Goal: Transaction & Acquisition: Download file/media

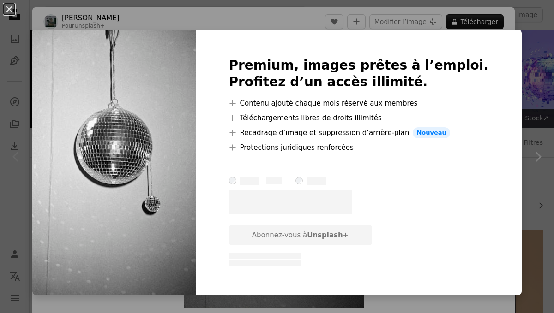
scroll to position [222, 0]
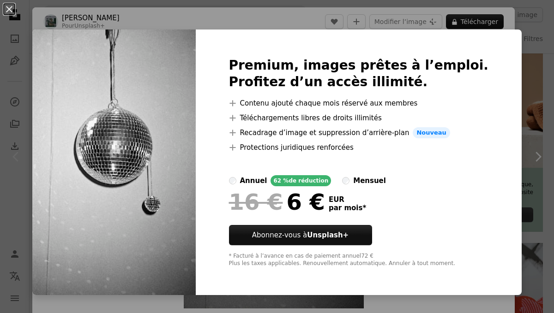
click at [508, 54] on div "An X shape Premium, images prêtes à l’emploi. Profitez d’un accès illimité. A p…" at bounding box center [277, 156] width 554 height 313
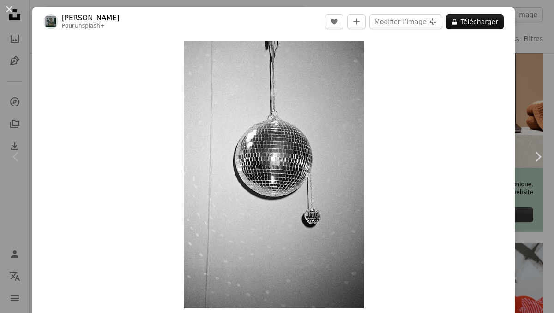
click at [540, 62] on div "An X shape Chevron left Chevron right [PERSON_NAME] Pour Unsplash+ A heart A pl…" at bounding box center [277, 156] width 554 height 313
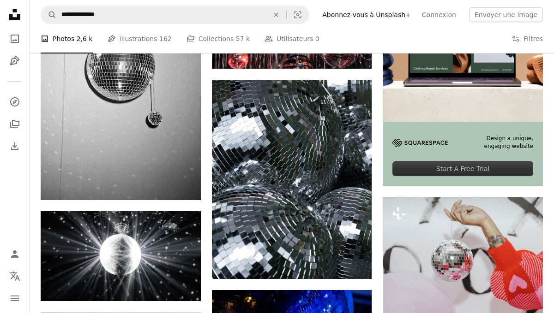
scroll to position [360, 0]
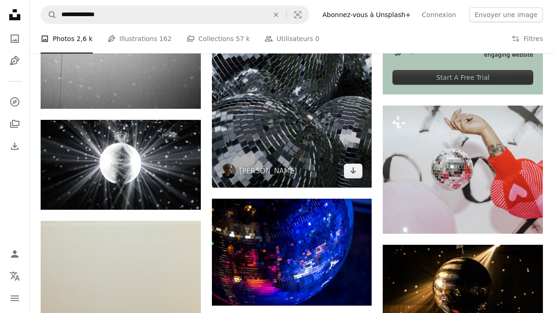
click at [322, 132] on img at bounding box center [292, 87] width 160 height 199
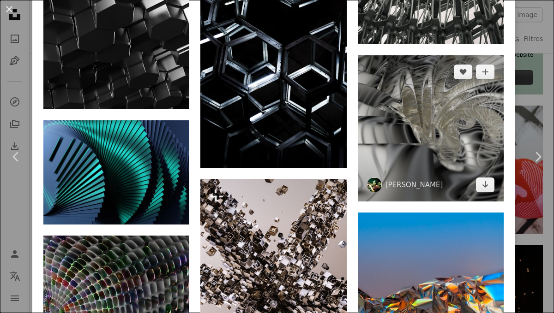
scroll to position [1047, 0]
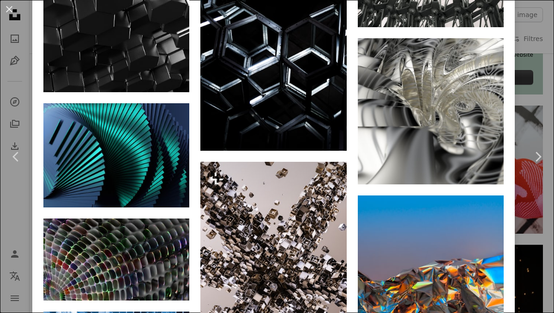
click at [515, 109] on div "Parcourez des images premium sur iStock | - 20 % avec le code UNSPLASH20 Rendez…" at bounding box center [273, 76] width 482 height 1349
click at [529, 108] on div "An X shape Chevron left Chevron right [PERSON_NAME] francescagrima A heart A pl…" at bounding box center [277, 156] width 554 height 313
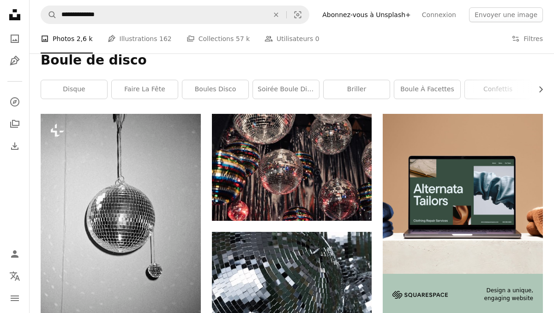
scroll to position [109, 0]
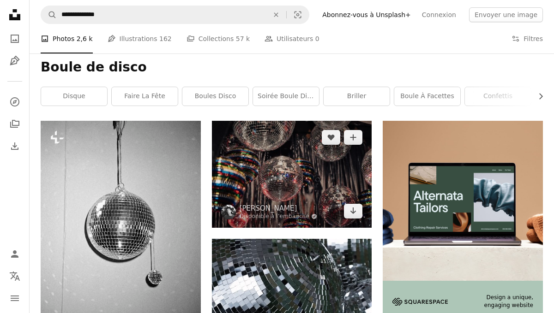
click at [351, 151] on img at bounding box center [292, 174] width 160 height 107
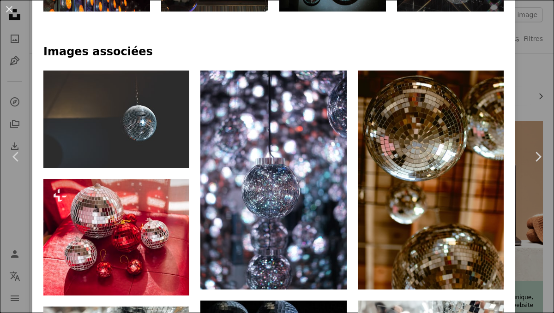
scroll to position [538, 0]
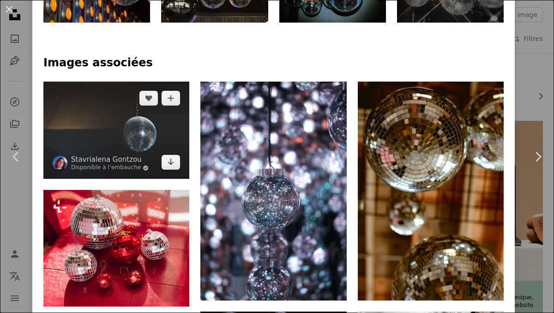
click at [150, 111] on img at bounding box center [116, 130] width 146 height 97
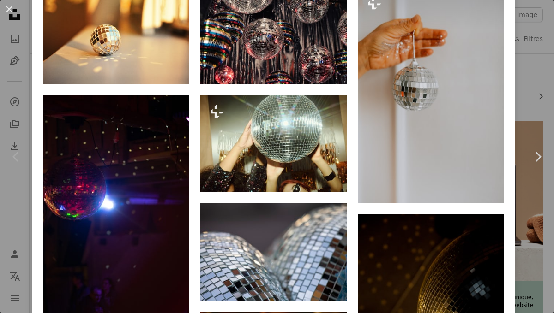
scroll to position [1027, 0]
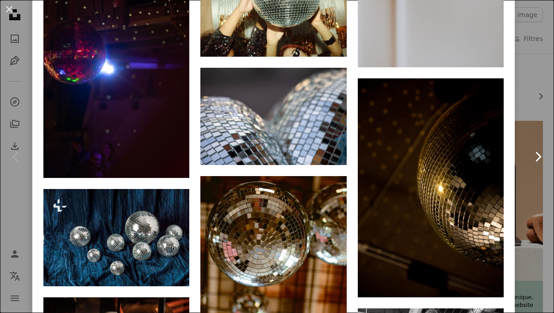
click at [533, 131] on link "Chevron right" at bounding box center [537, 157] width 32 height 89
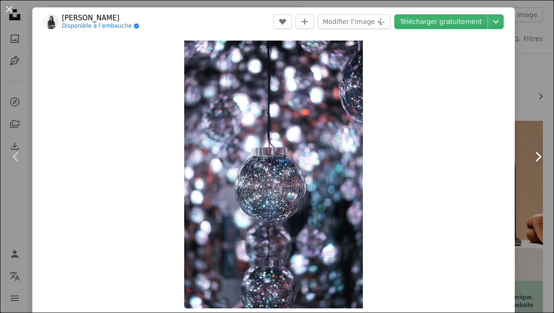
click at [533, 131] on link "Chevron right" at bounding box center [537, 157] width 32 height 89
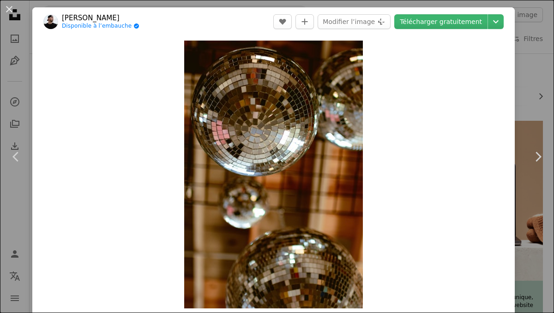
click at [536, 94] on div "An X shape Chevron left Chevron right [PERSON_NAME] Disponible à l’embauche A c…" at bounding box center [277, 156] width 554 height 313
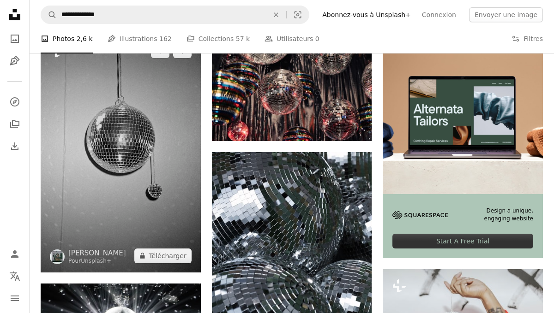
scroll to position [182, 0]
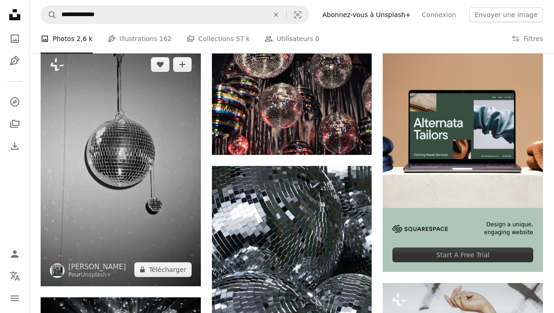
click at [150, 190] on img at bounding box center [121, 167] width 160 height 239
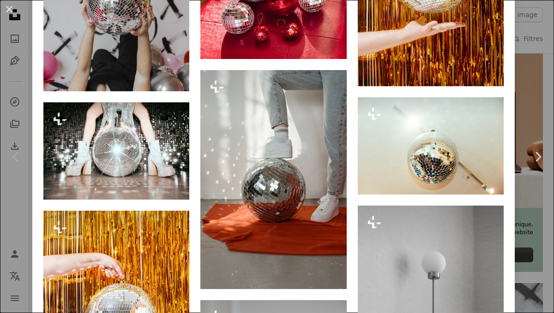
scroll to position [1310, 0]
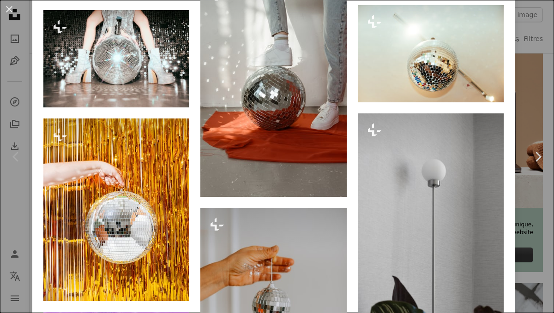
click at [531, 95] on div "An X shape Chevron left Chevron right [PERSON_NAME] Pour Unsplash+ A heart A pl…" at bounding box center [277, 156] width 554 height 313
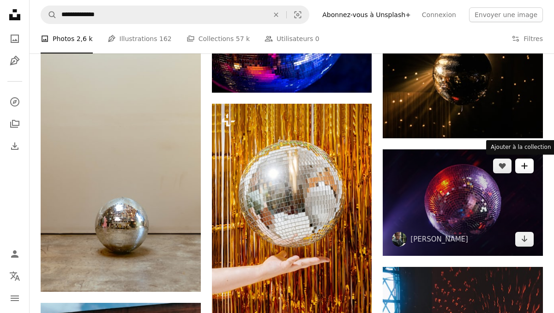
scroll to position [627, 0]
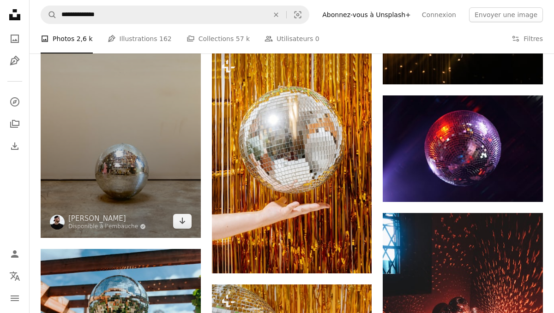
click at [159, 179] on img at bounding box center [121, 96] width 160 height 284
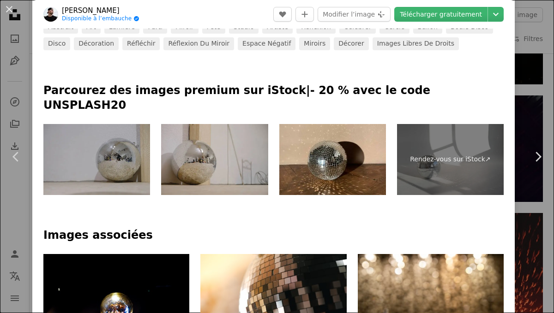
scroll to position [367, 0]
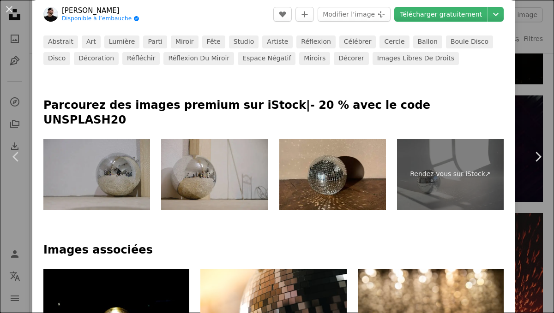
click at [343, 165] on img at bounding box center [332, 174] width 107 height 71
click at [319, 157] on img at bounding box center [332, 174] width 107 height 71
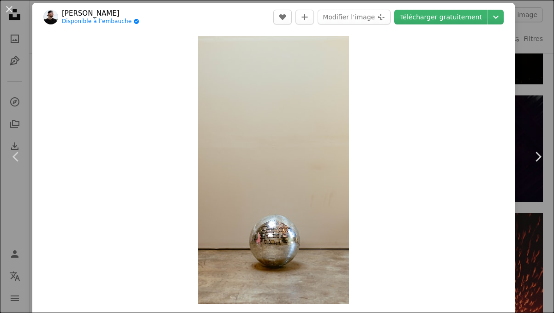
scroll to position [0, 0]
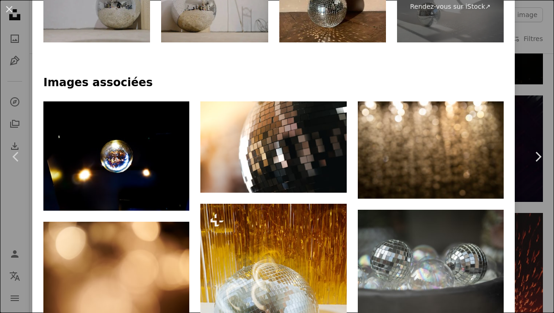
click at [176, 90] on div at bounding box center [273, 95] width 460 height 11
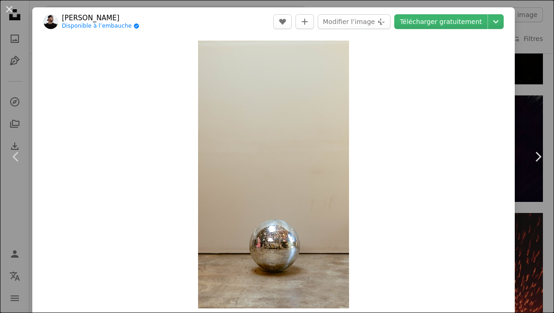
click at [455, 29] on header "[PERSON_NAME] Disponible à l’embauche A checkmark inside of a circle A heart A …" at bounding box center [273, 21] width 482 height 29
click at [456, 23] on link "Télécharger gratuitement" at bounding box center [440, 21] width 93 height 15
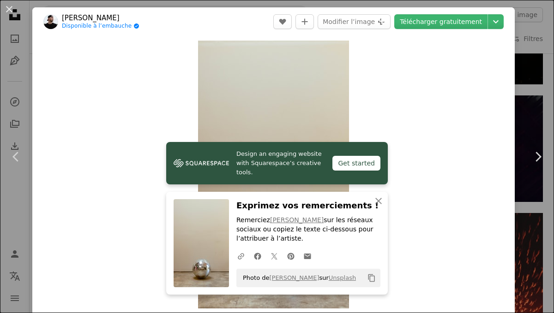
click at [446, 154] on div "Zoom in" at bounding box center [273, 174] width 482 height 277
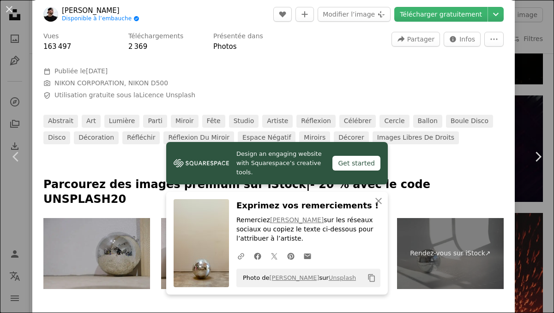
scroll to position [306, 0]
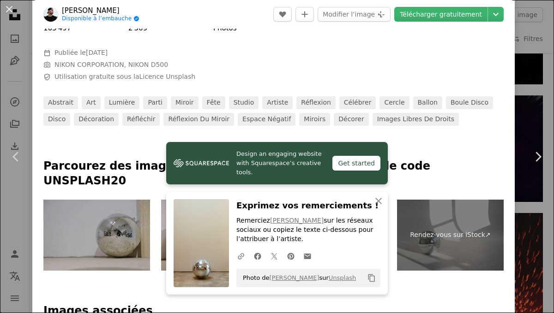
click at [443, 159] on p "Parcourez des images premium sur iStock | - 20 % avec le code UNSPLASH20" at bounding box center [273, 174] width 460 height 30
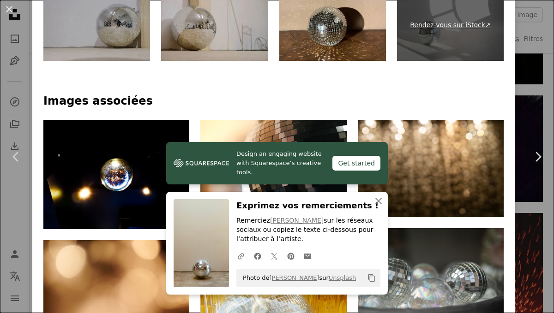
scroll to position [539, 0]
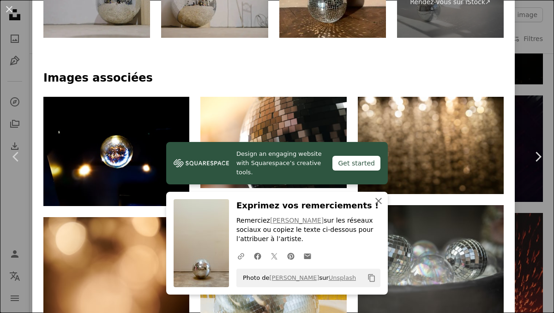
click at [381, 204] on icon "An X shape" at bounding box center [378, 201] width 11 height 11
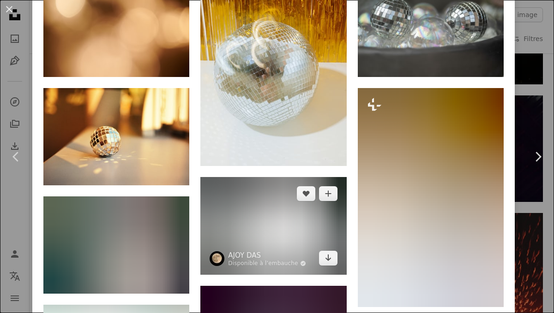
scroll to position [814, 0]
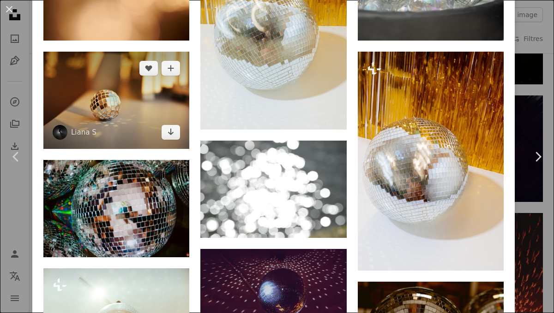
click at [103, 98] on img at bounding box center [116, 100] width 146 height 97
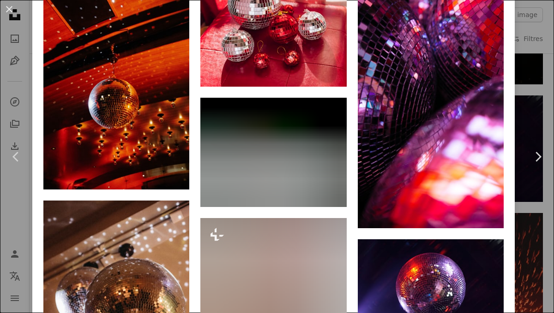
scroll to position [1523, 0]
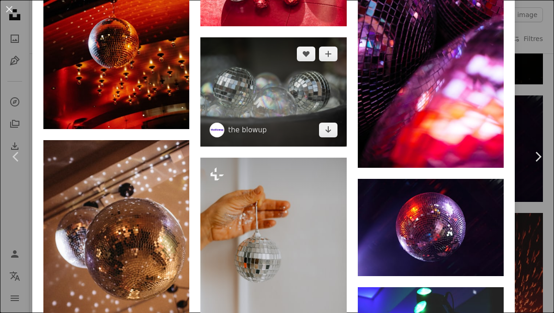
click at [263, 66] on img at bounding box center [273, 91] width 146 height 109
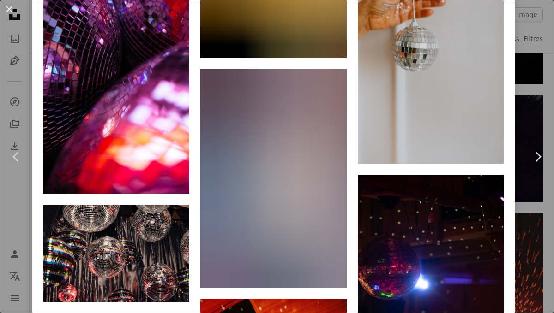
scroll to position [1142, 0]
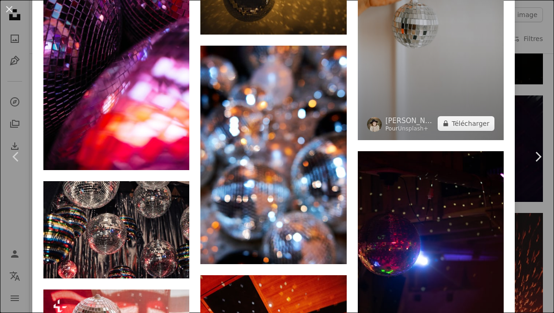
click at [407, 16] on img at bounding box center [431, 31] width 146 height 217
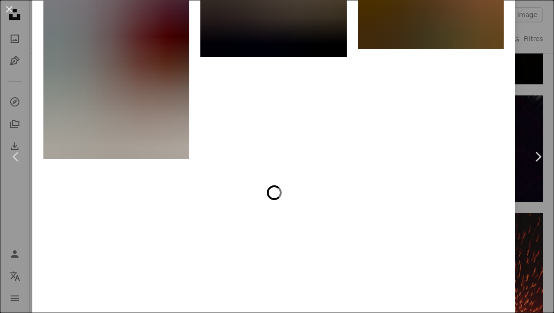
scroll to position [3981, 0]
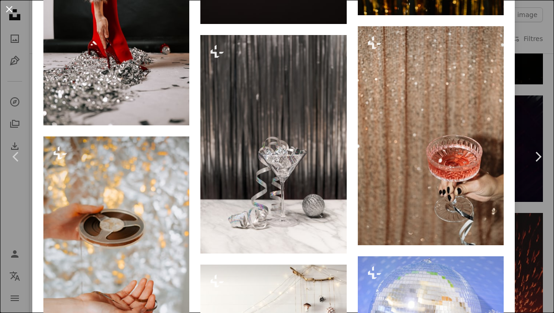
click at [14, 9] on button "An X shape" at bounding box center [9, 9] width 11 height 11
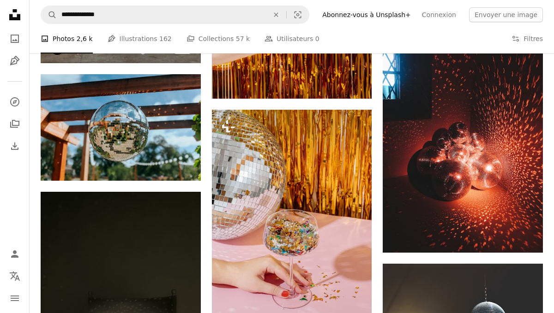
scroll to position [802, 0]
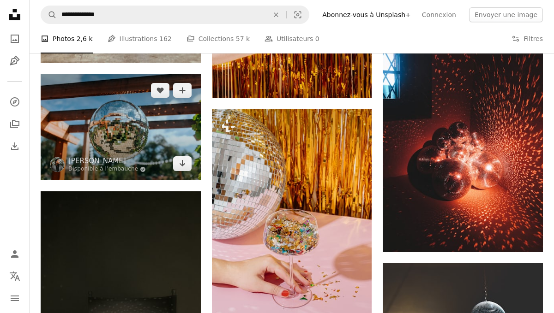
click at [117, 125] on img at bounding box center [121, 127] width 160 height 107
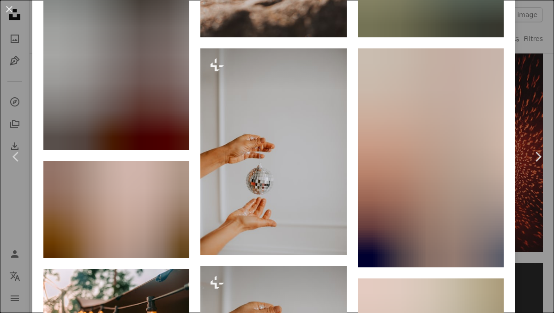
scroll to position [1103, 0]
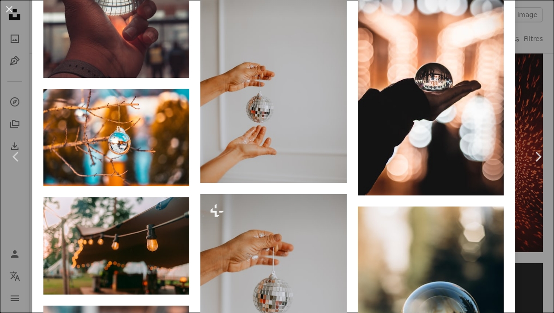
click at [11, 106] on div "An X shape Chevron left Chevron right [PERSON_NAME] Disponible à l’embauche A c…" at bounding box center [277, 156] width 554 height 313
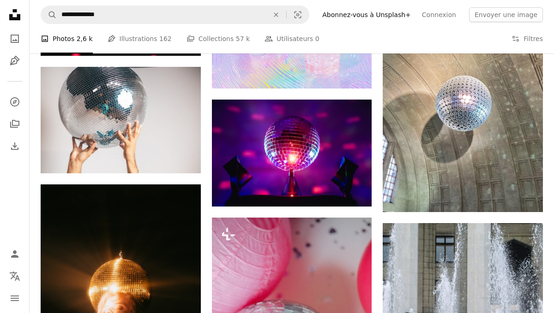
scroll to position [2135, 0]
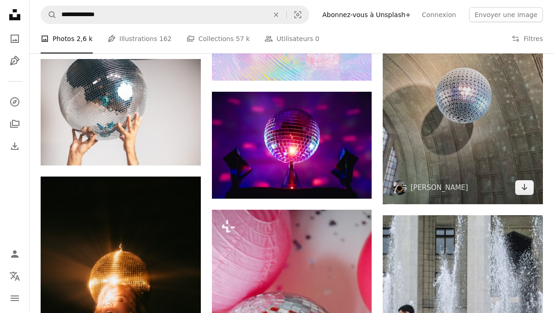
click at [465, 159] on img at bounding box center [463, 81] width 160 height 246
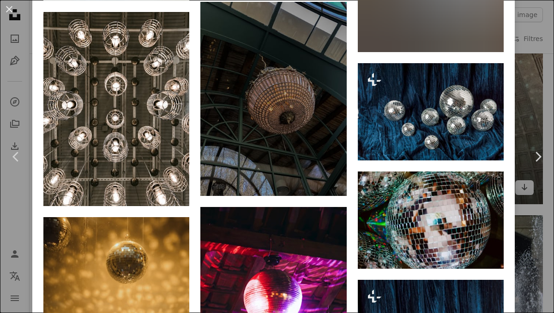
scroll to position [1426, 0]
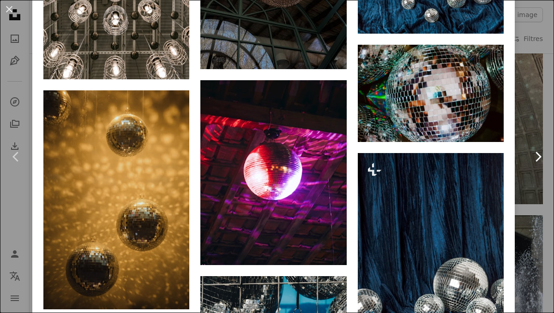
click at [533, 116] on link "Chevron right" at bounding box center [537, 157] width 32 height 89
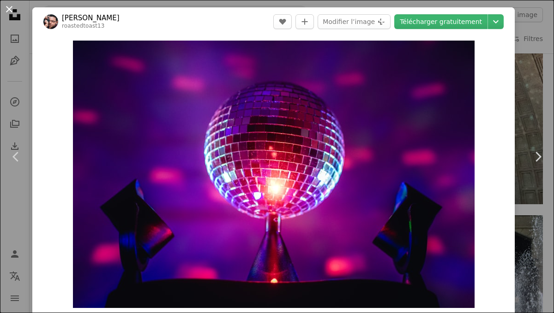
click at [8, 6] on button "An X shape" at bounding box center [9, 9] width 11 height 11
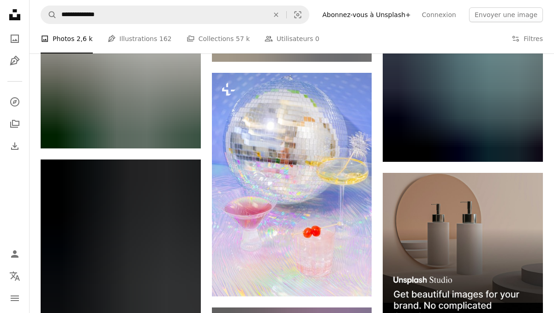
scroll to position [3119, 0]
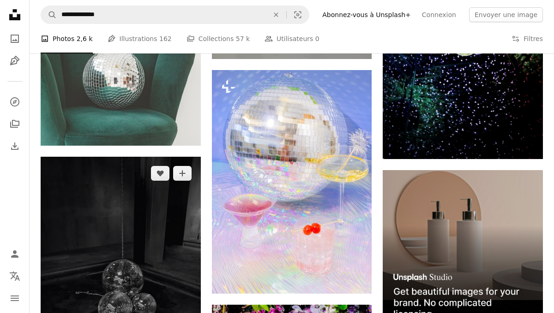
click at [120, 221] on img at bounding box center [121, 299] width 160 height 284
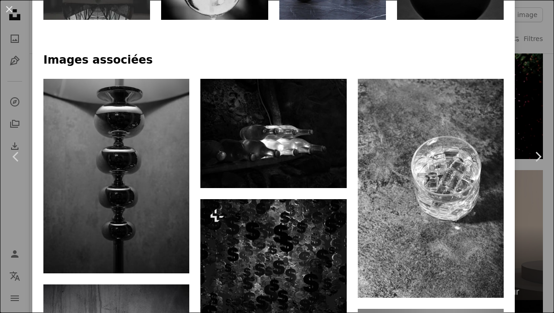
scroll to position [633, 0]
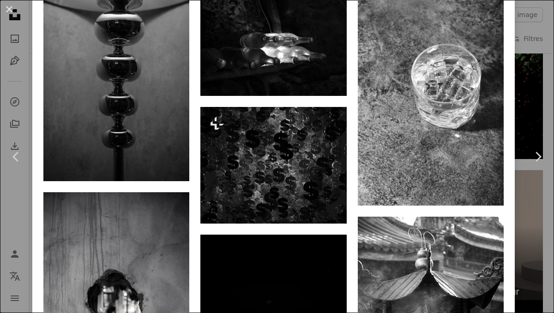
click at [5, 91] on div "An X shape Chevron left Chevron right Canela Pontelli canelapontelli A heart A …" at bounding box center [277, 156] width 554 height 313
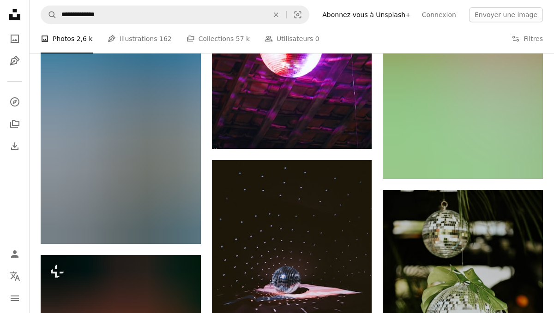
scroll to position [7029, 0]
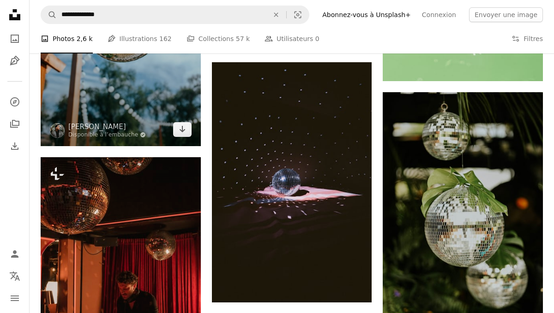
click at [124, 70] on img at bounding box center [121, 26] width 160 height 240
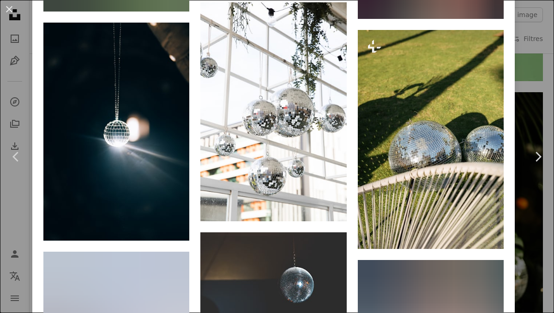
scroll to position [1914, 0]
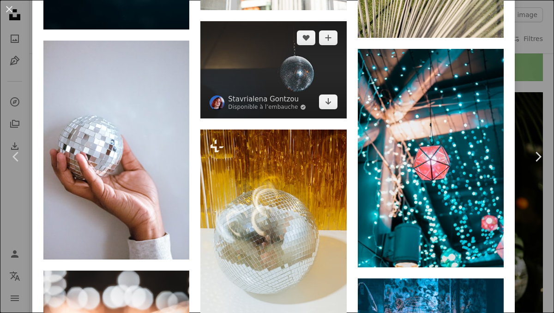
click at [265, 69] on img at bounding box center [273, 69] width 146 height 97
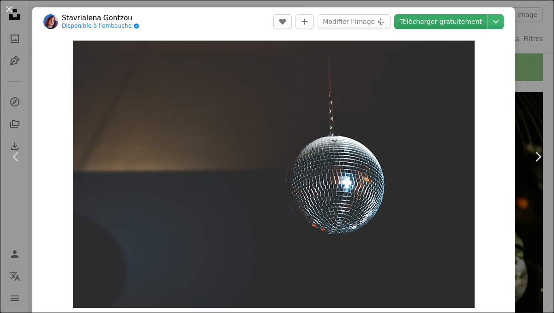
click at [467, 19] on link "Télécharger gratuitement" at bounding box center [440, 21] width 93 height 15
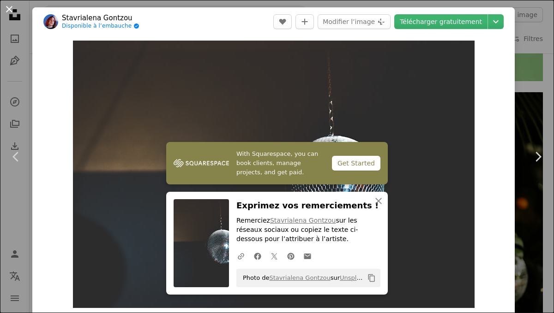
click at [12, 13] on button "An X shape" at bounding box center [9, 9] width 11 height 11
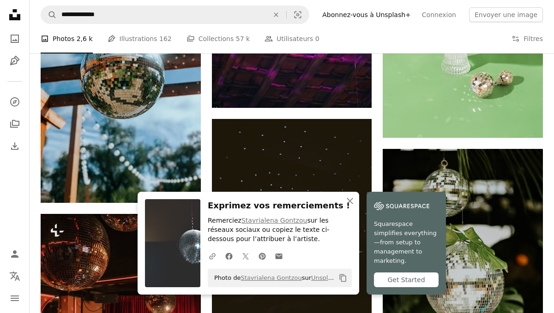
scroll to position [6928, 0]
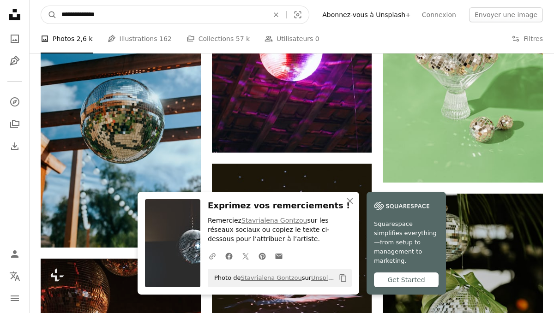
click at [140, 13] on input "**********" at bounding box center [161, 15] width 209 height 18
type input "**********"
click button "A magnifying glass" at bounding box center [49, 15] width 16 height 18
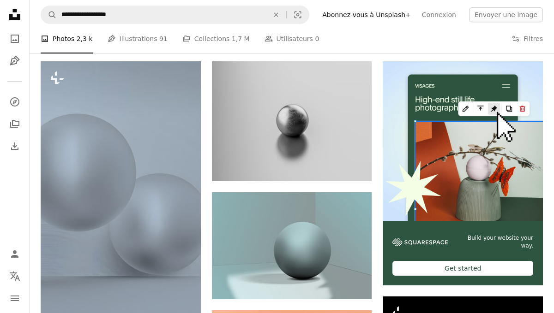
scroll to position [152, 0]
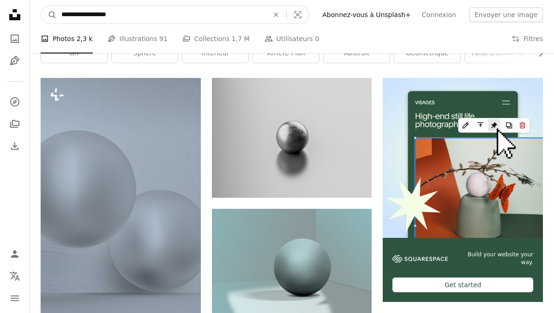
drag, startPoint x: 128, startPoint y: 21, endPoint x: 106, endPoint y: 15, distance: 22.8
click at [106, 15] on input "**********" at bounding box center [161, 15] width 209 height 18
type input "**********"
click button "A magnifying glass" at bounding box center [49, 15] width 16 height 18
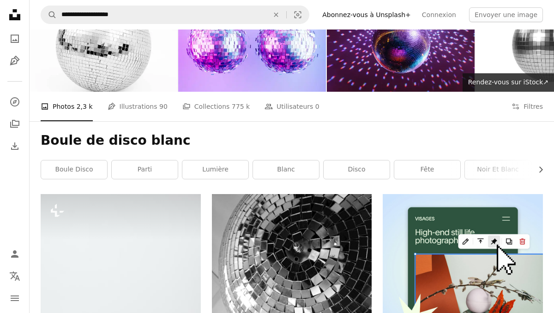
scroll to position [106, 0]
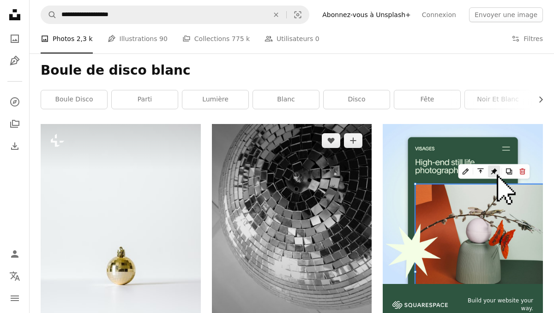
click at [306, 195] on img at bounding box center [292, 230] width 160 height 213
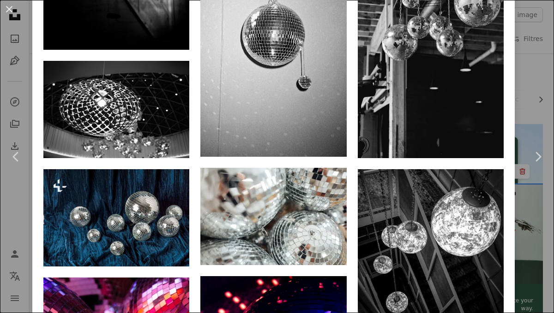
scroll to position [597, 0]
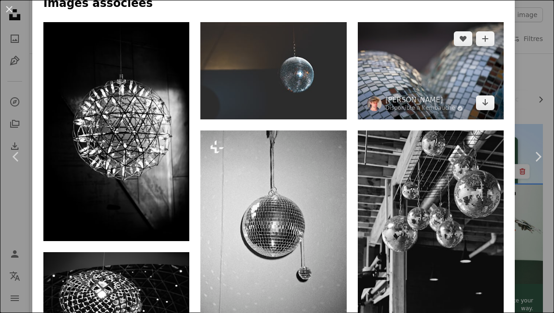
click at [437, 53] on img at bounding box center [431, 70] width 146 height 97
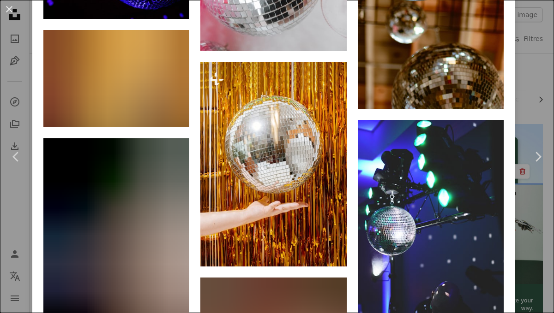
scroll to position [1888, 0]
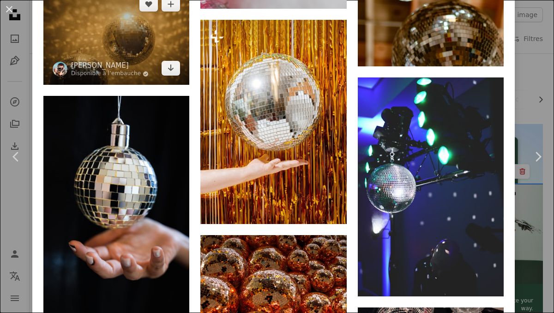
click at [103, 40] on img at bounding box center [116, 36] width 146 height 97
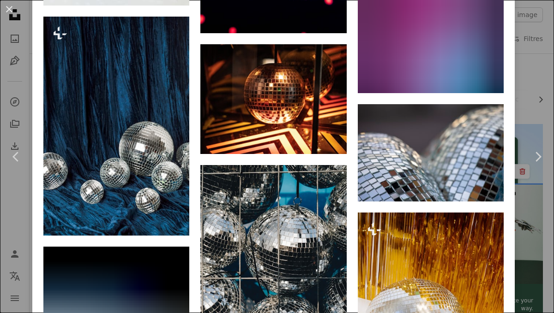
scroll to position [1371, 0]
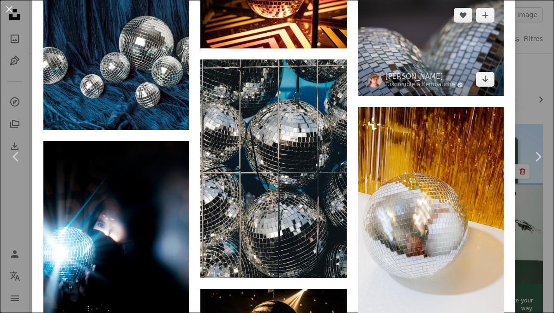
click at [455, 60] on img at bounding box center [431, 47] width 146 height 97
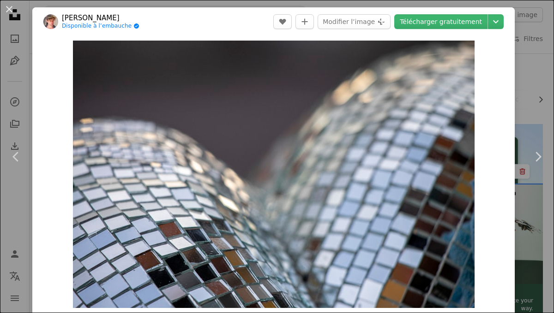
click at [515, 73] on div "Zoom in" at bounding box center [273, 174] width 482 height 277
click at [533, 72] on div "An X shape Chevron left Chevron right [PERSON_NAME] Disponible à l’embauche A c…" at bounding box center [277, 156] width 554 height 313
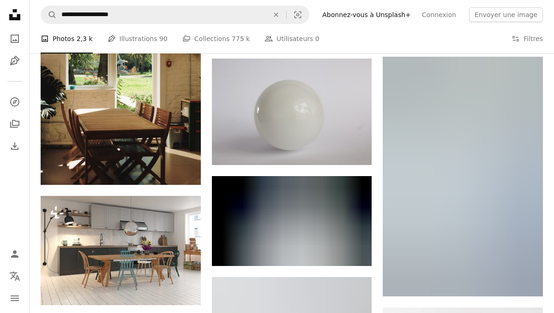
scroll to position [697, 0]
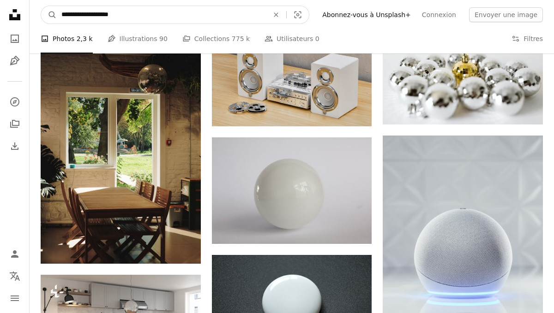
drag, startPoint x: 132, startPoint y: 13, endPoint x: 106, endPoint y: 15, distance: 25.9
click at [106, 15] on input "**********" at bounding box center [161, 15] width 209 height 18
type input "**********"
click at [41, 6] on button "A magnifying glass" at bounding box center [49, 15] width 16 height 18
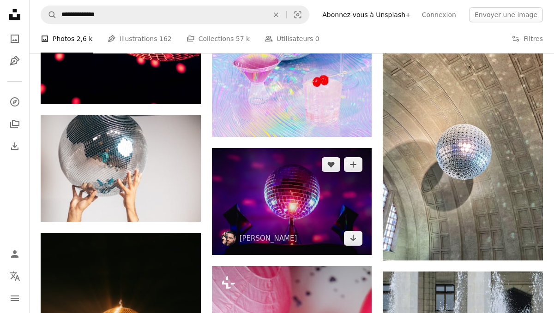
scroll to position [2085, 0]
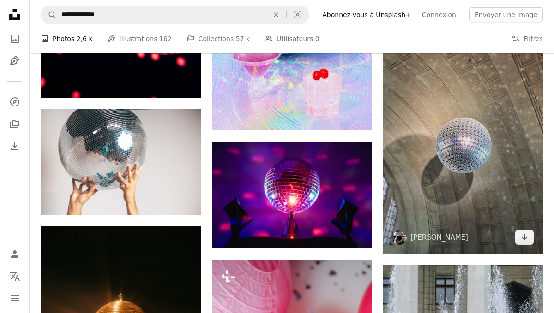
click at [494, 153] on img at bounding box center [463, 131] width 160 height 246
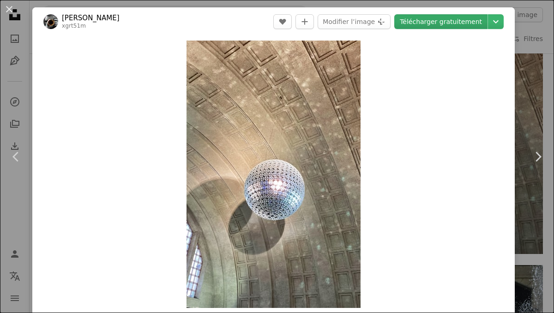
click at [451, 19] on link "Télécharger gratuitement" at bounding box center [440, 21] width 93 height 15
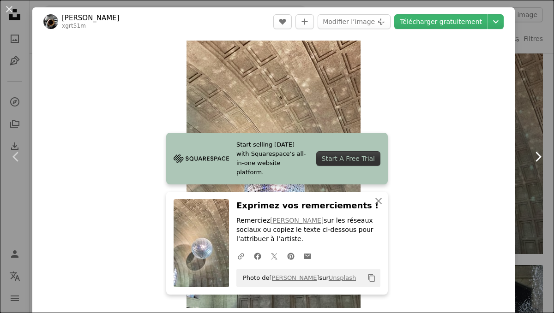
click at [532, 130] on link "Chevron right" at bounding box center [537, 157] width 32 height 89
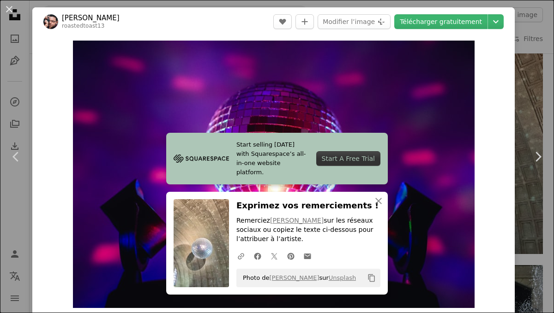
click at [536, 91] on div "An X shape Chevron left Chevron right [PERSON_NAME] roastedtoast13 A heart A pl…" at bounding box center [277, 156] width 554 height 313
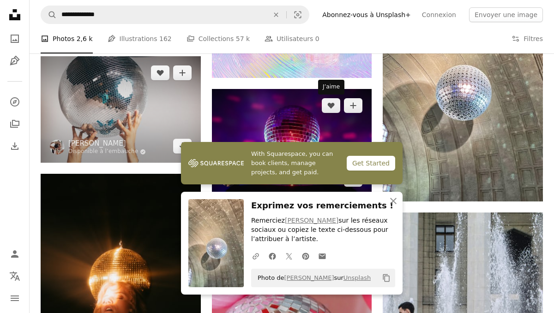
scroll to position [2118, 0]
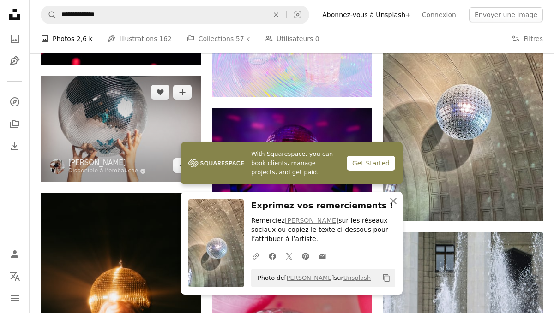
click at [149, 131] on img at bounding box center [121, 129] width 160 height 107
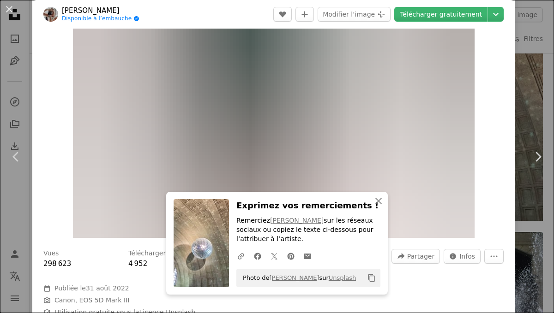
scroll to position [205, 0]
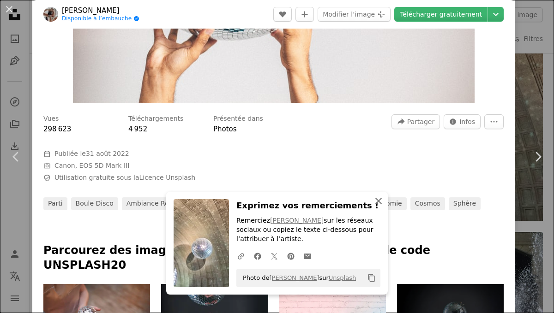
click at [376, 203] on icon "An X shape" at bounding box center [378, 201] width 11 height 11
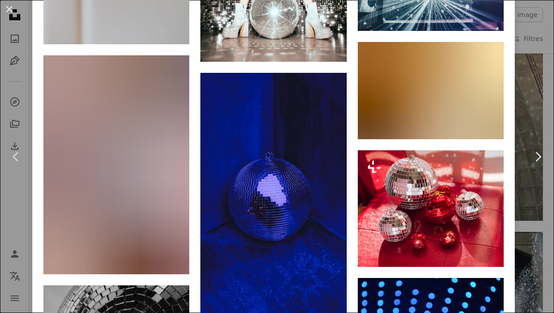
scroll to position [3453, 0]
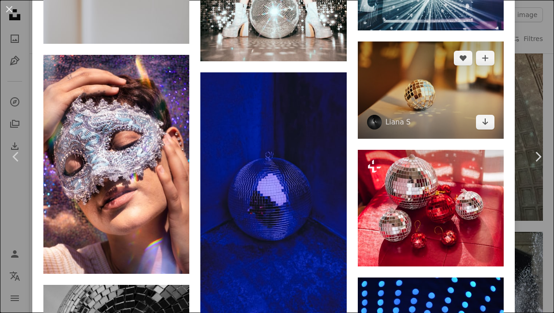
click at [426, 123] on img at bounding box center [431, 90] width 146 height 97
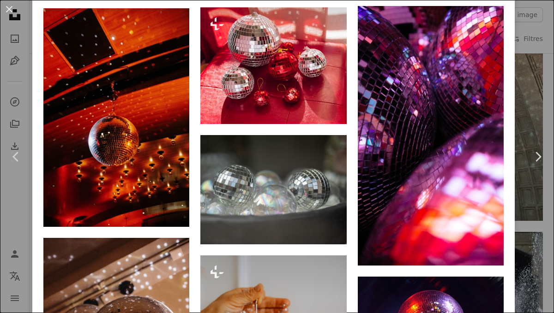
scroll to position [1484, 0]
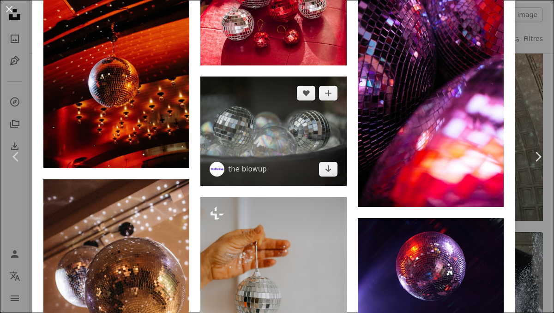
click at [266, 126] on img at bounding box center [273, 131] width 146 height 109
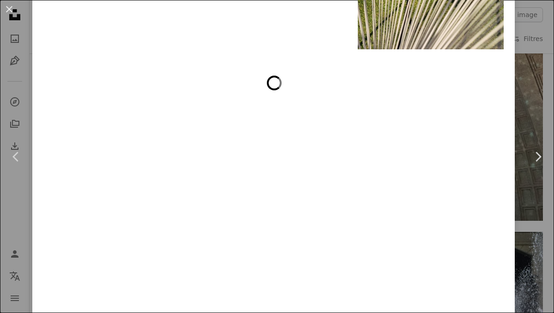
scroll to position [5130, 0]
